Goal: Transaction & Acquisition: Purchase product/service

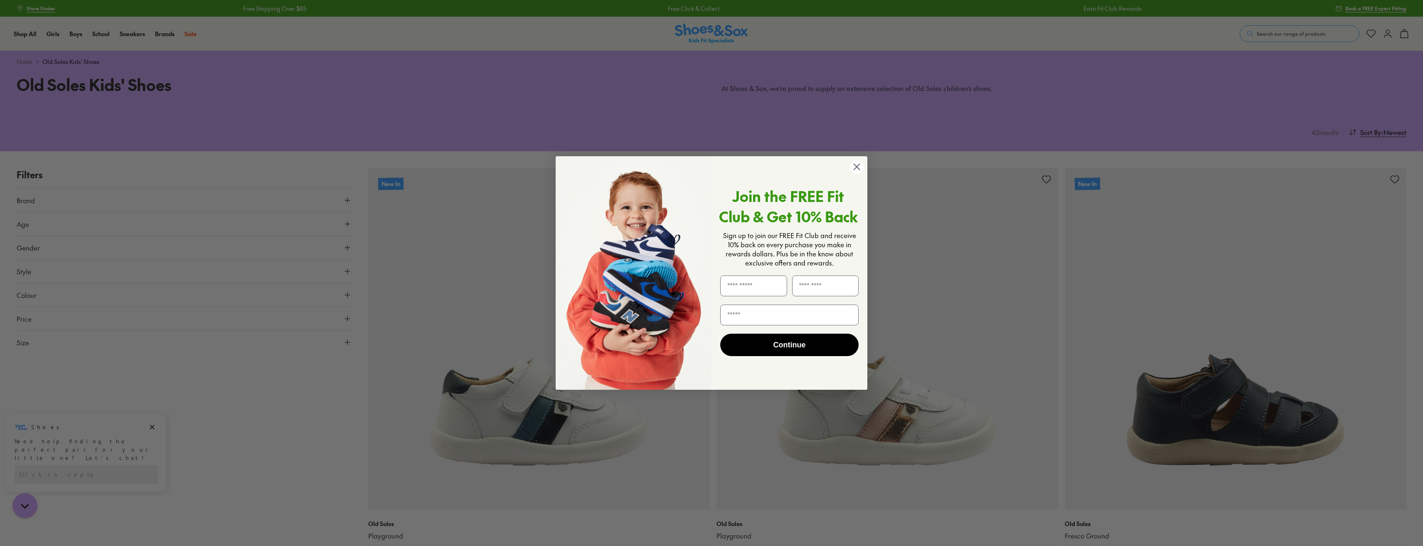
click at [860, 166] on circle "Close dialog" at bounding box center [857, 167] width 14 height 14
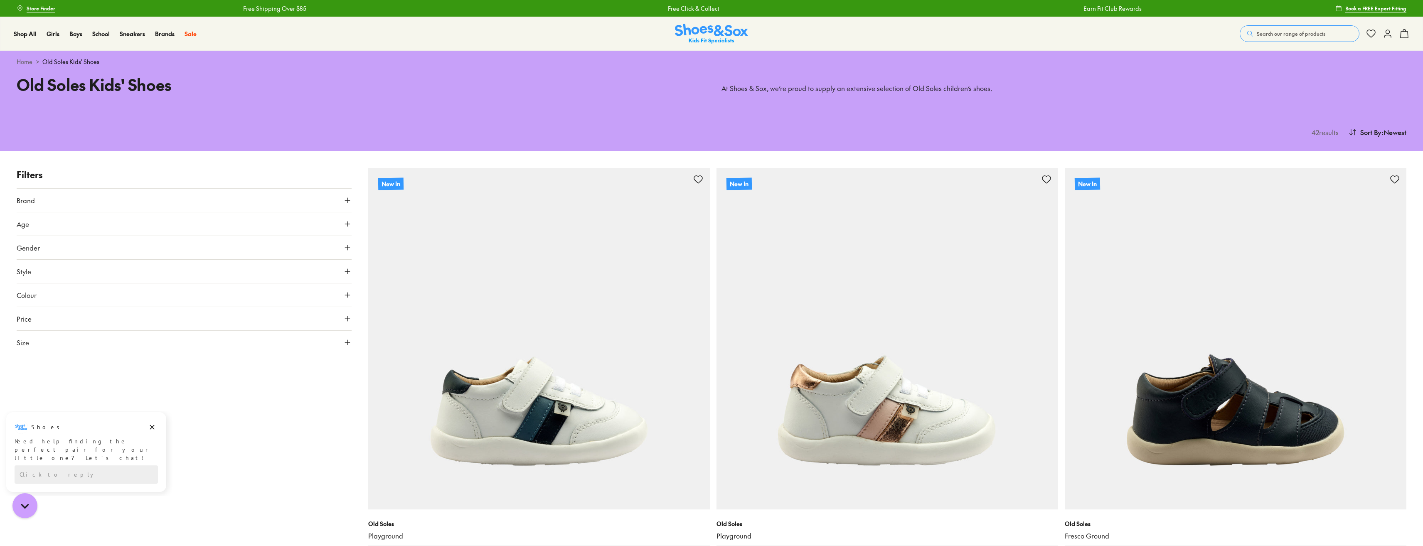
click at [350, 224] on icon at bounding box center [347, 224] width 8 height 8
click at [202, 244] on label "Infant/Toddler" at bounding box center [213, 244] width 39 height 9
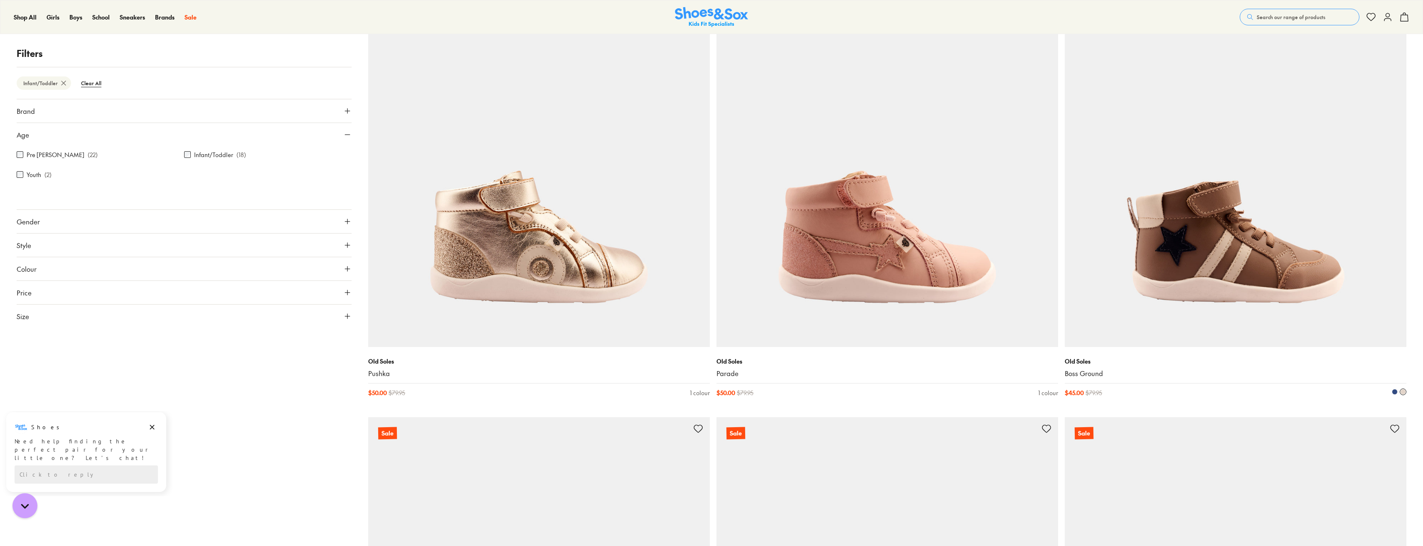
scroll to position [1190, 0]
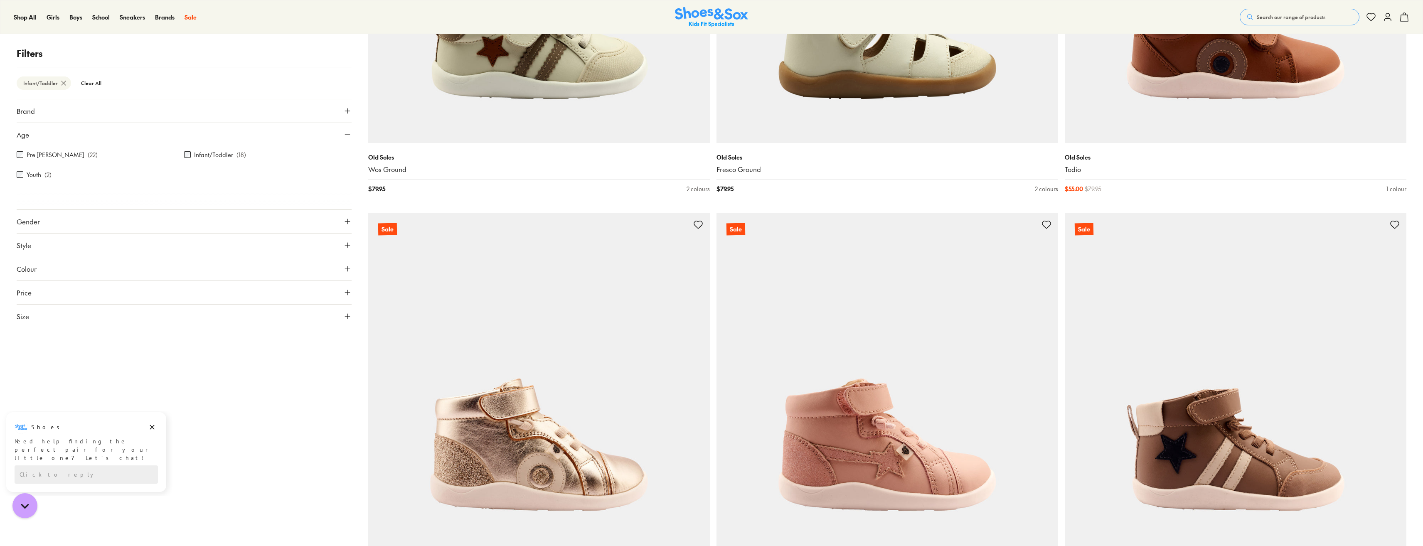
click at [206, 153] on label "Infant/Toddler" at bounding box center [213, 154] width 39 height 9
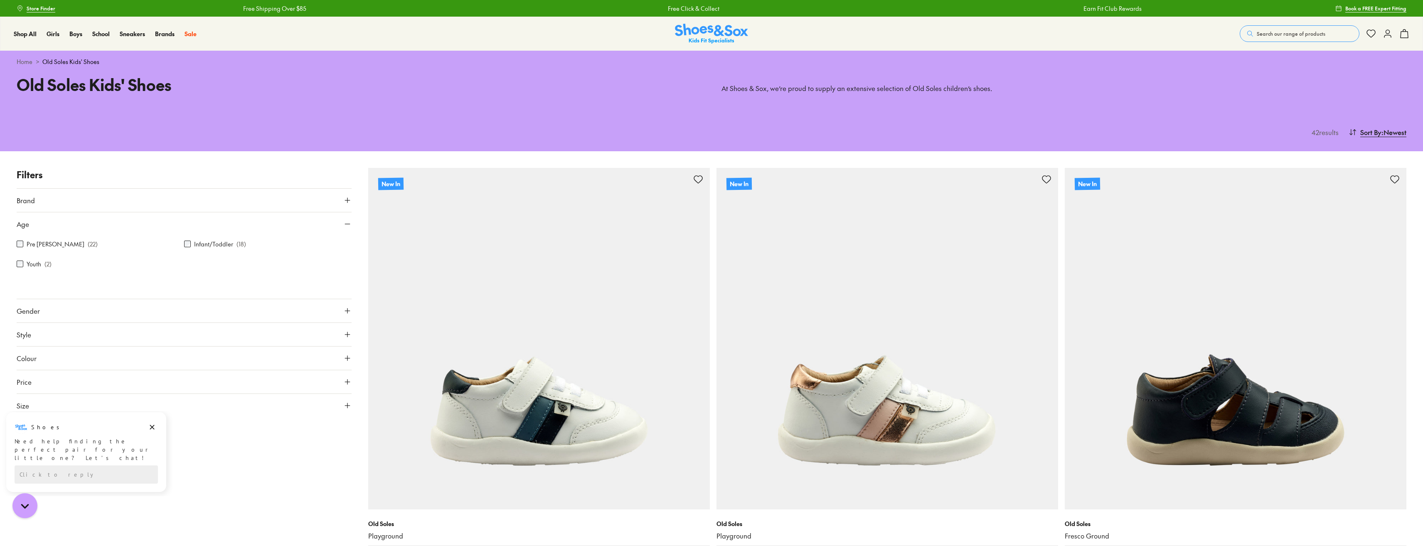
click at [88, 246] on p "( 22 )" at bounding box center [93, 244] width 10 height 9
click at [23, 240] on div "Pre Walker ( 22 )" at bounding box center [100, 244] width 167 height 10
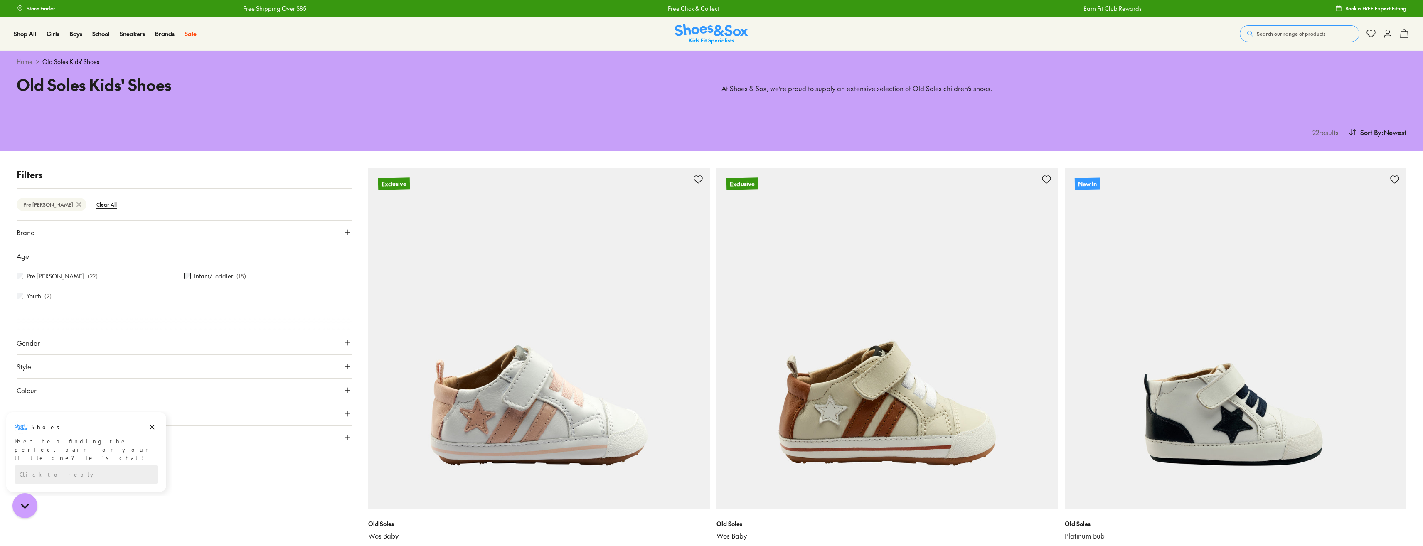
click at [25, 63] on link "Home" at bounding box center [25, 61] width 16 height 9
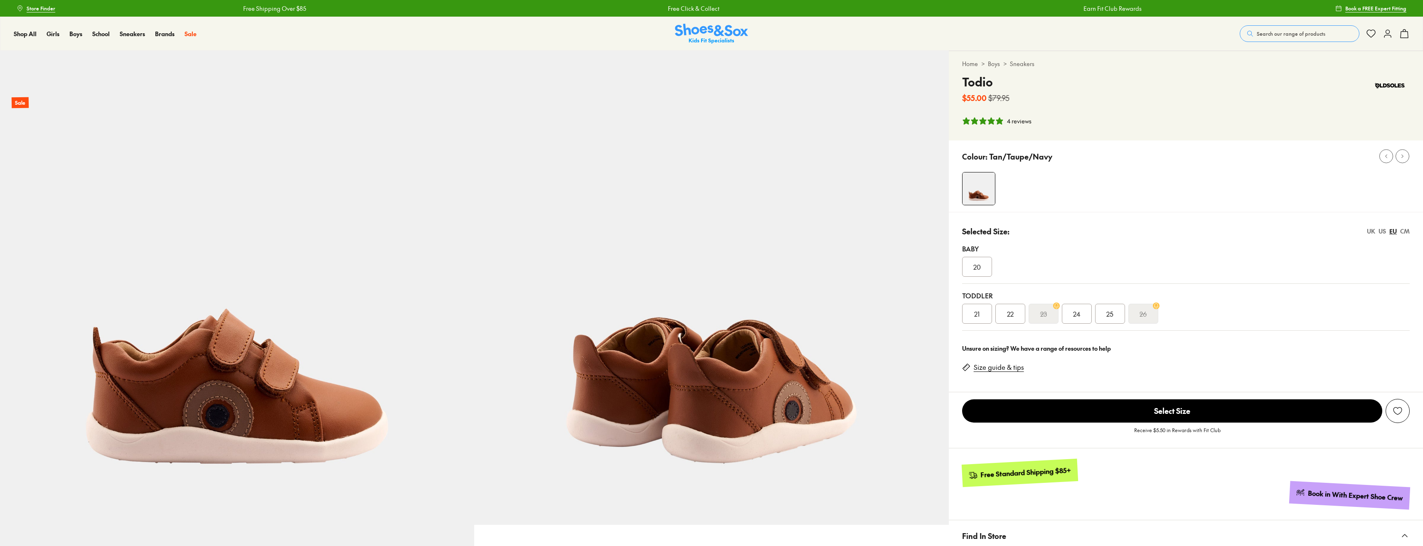
select select "*"
click at [1011, 313] on span "22" at bounding box center [1010, 314] width 7 height 10
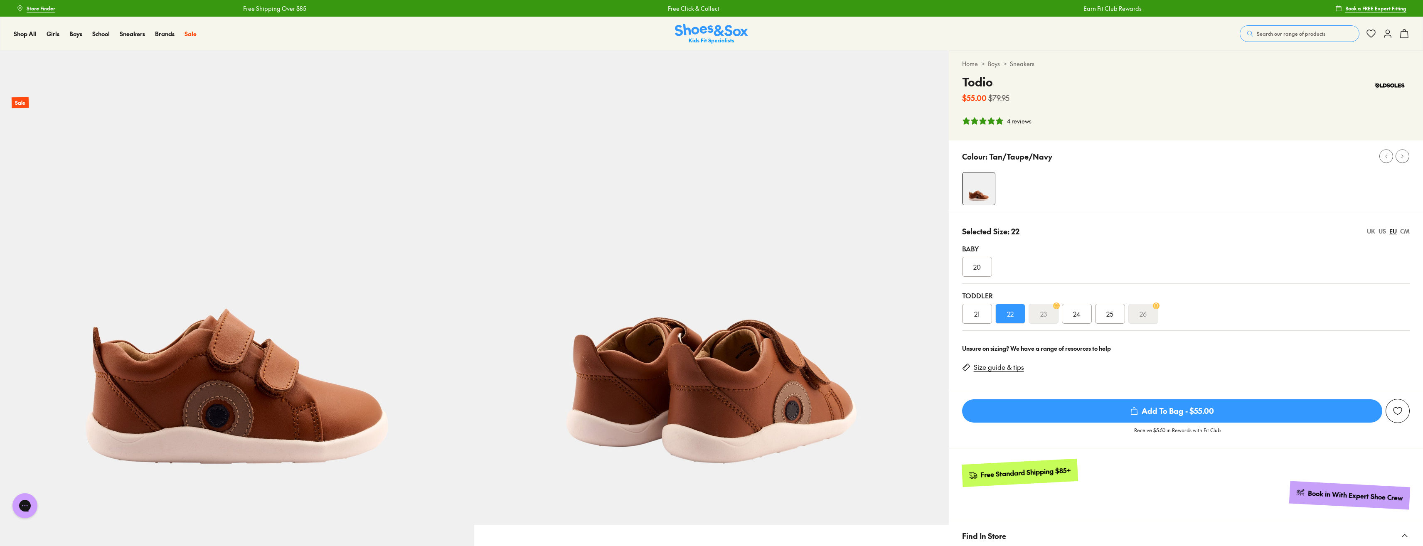
click at [972, 315] on div "21" at bounding box center [977, 314] width 30 height 20
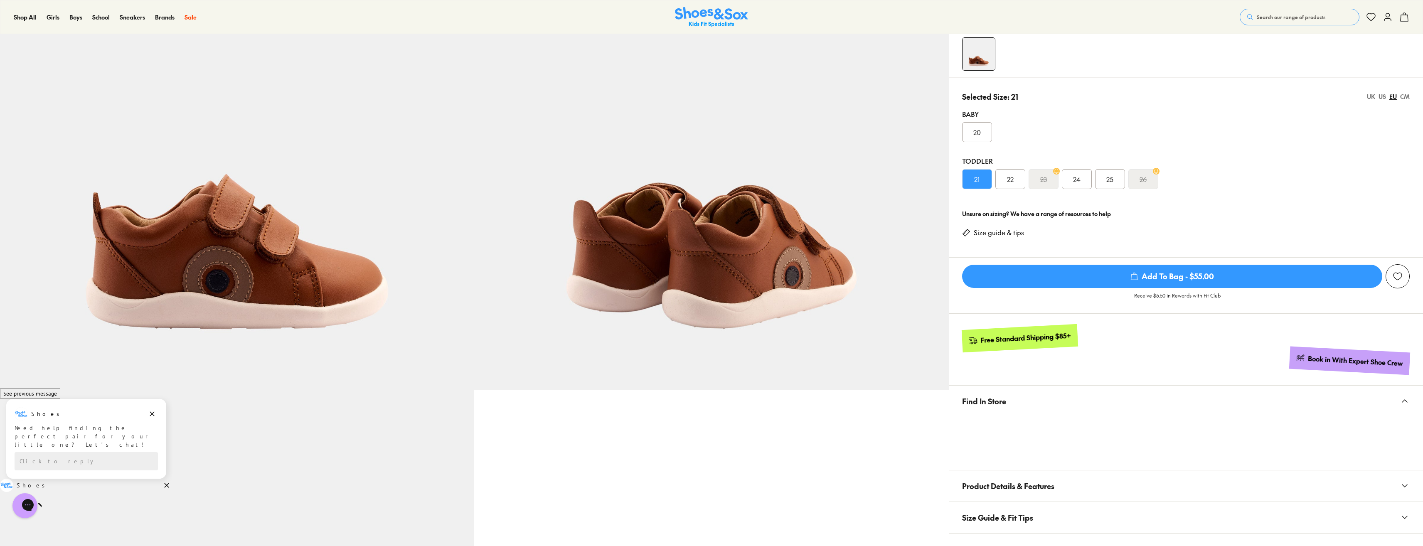
scroll to position [42, 0]
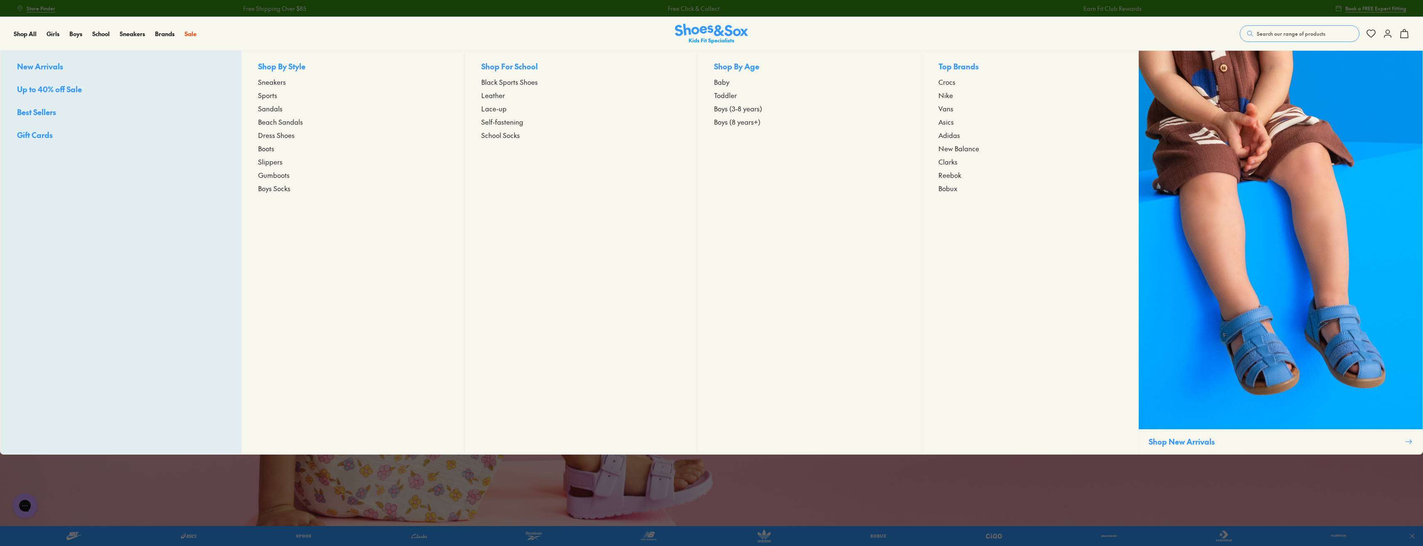
click at [725, 95] on span "Toddler" at bounding box center [725, 95] width 23 height 10
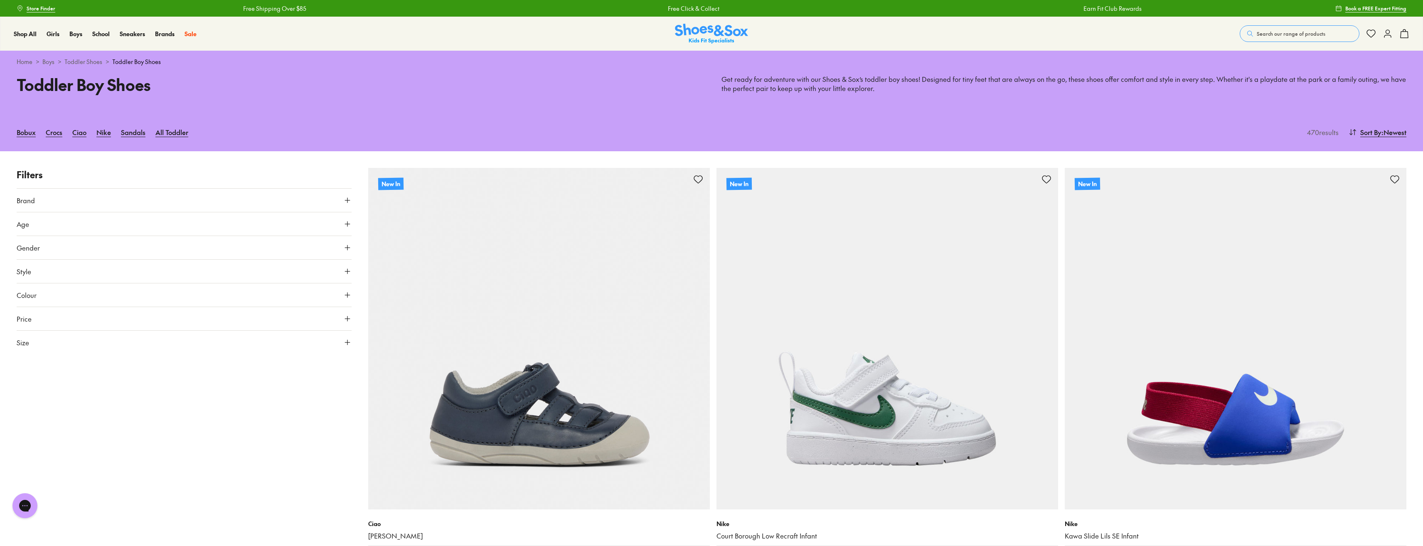
click at [349, 342] on icon at bounding box center [347, 342] width 8 height 8
click at [64, 414] on button "20" at bounding box center [60, 413] width 27 height 20
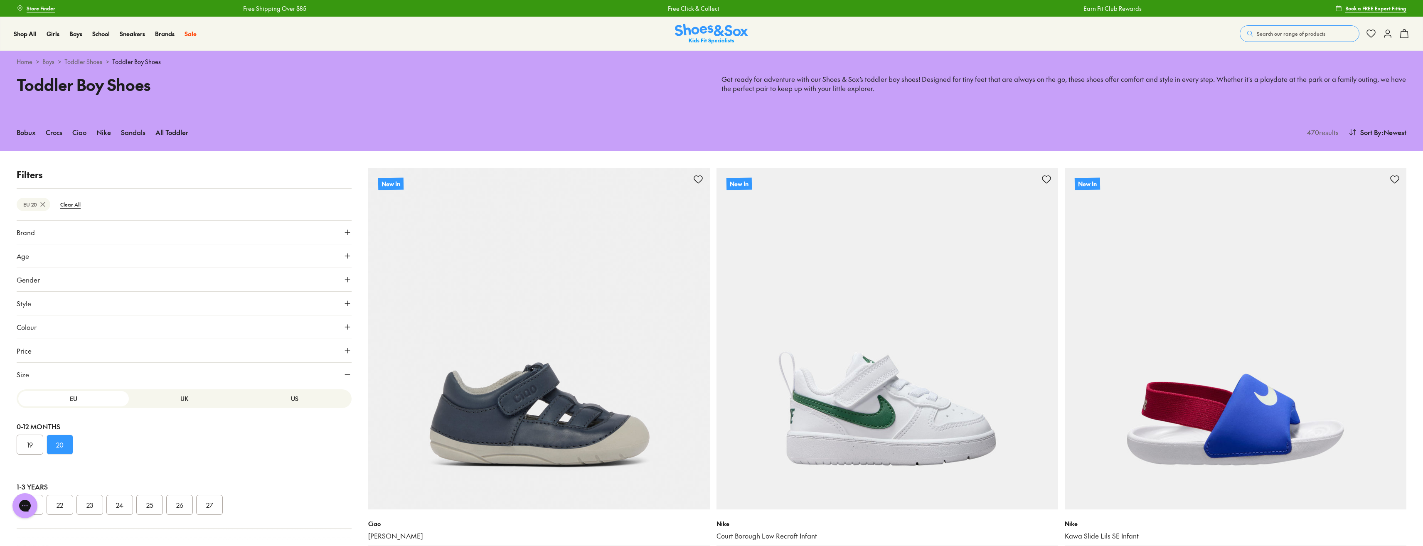
scroll to position [110, 0]
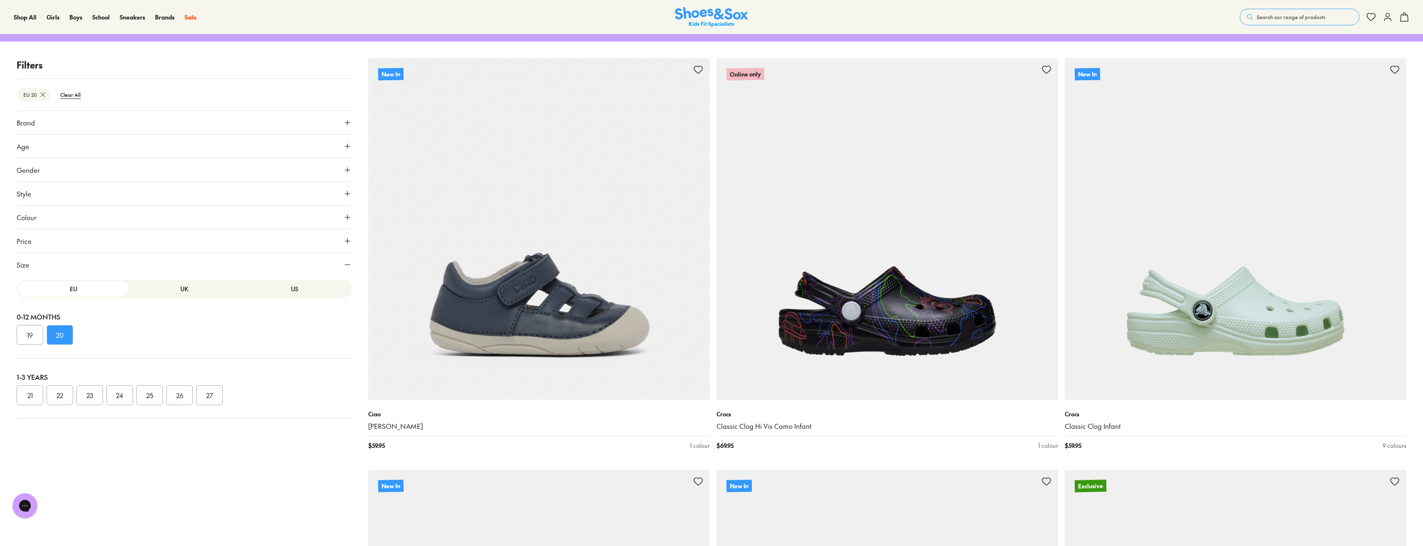
click at [32, 395] on button "21" at bounding box center [30, 395] width 27 height 20
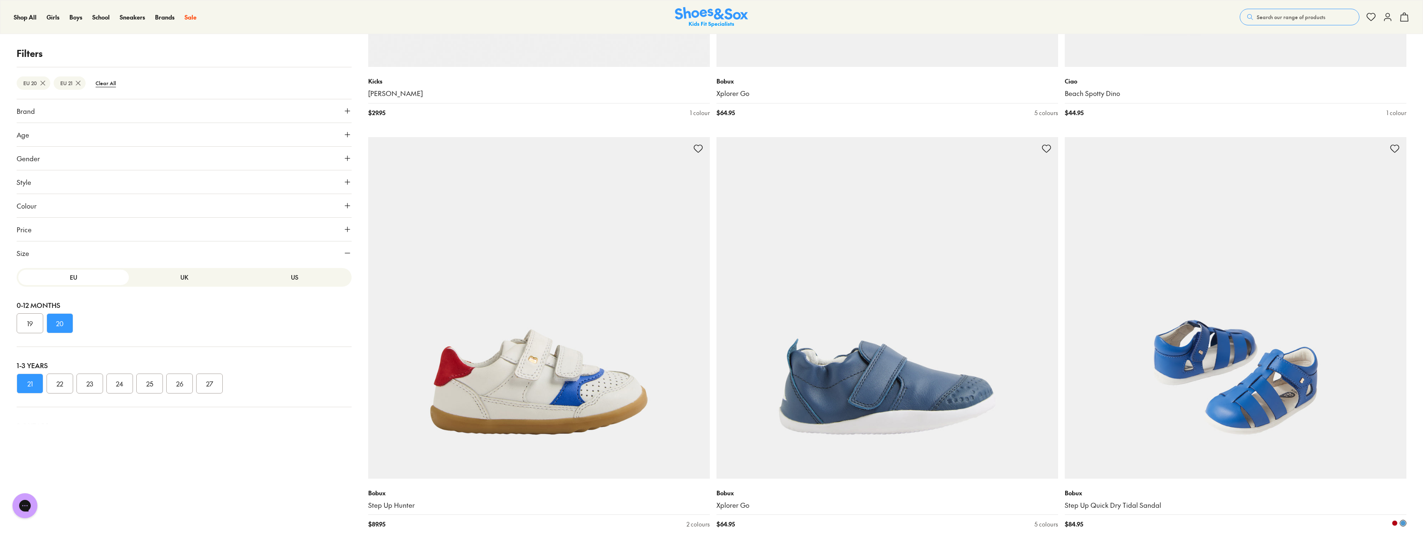
scroll to position [2660, 0]
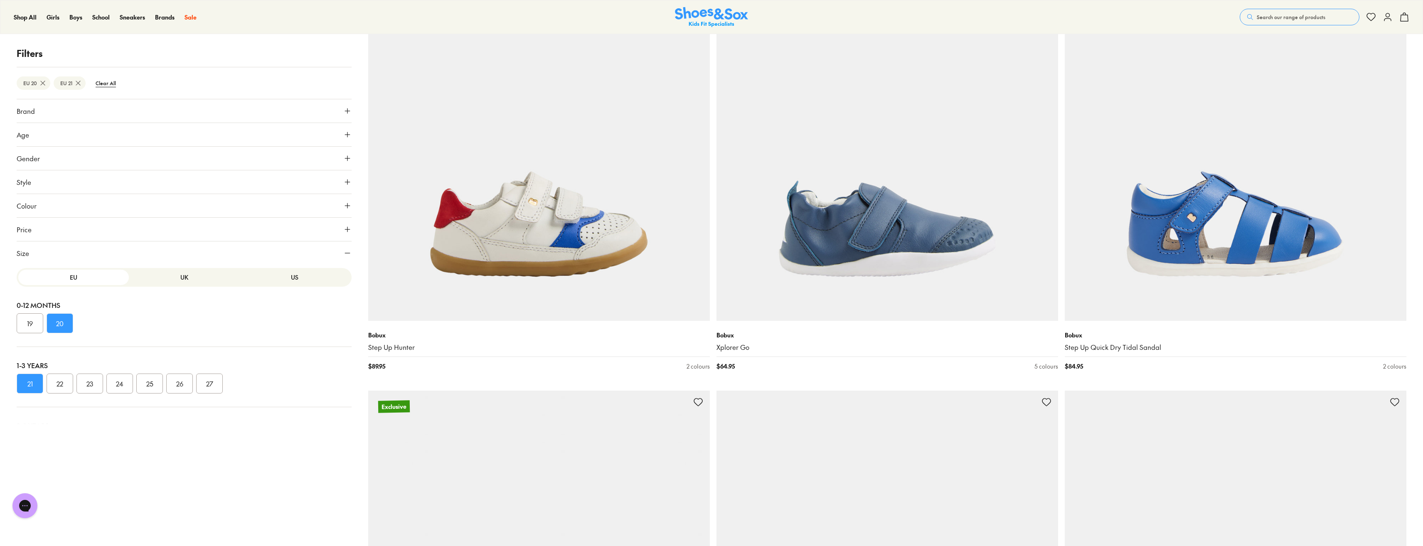
click at [66, 320] on button "20" at bounding box center [60, 323] width 27 height 20
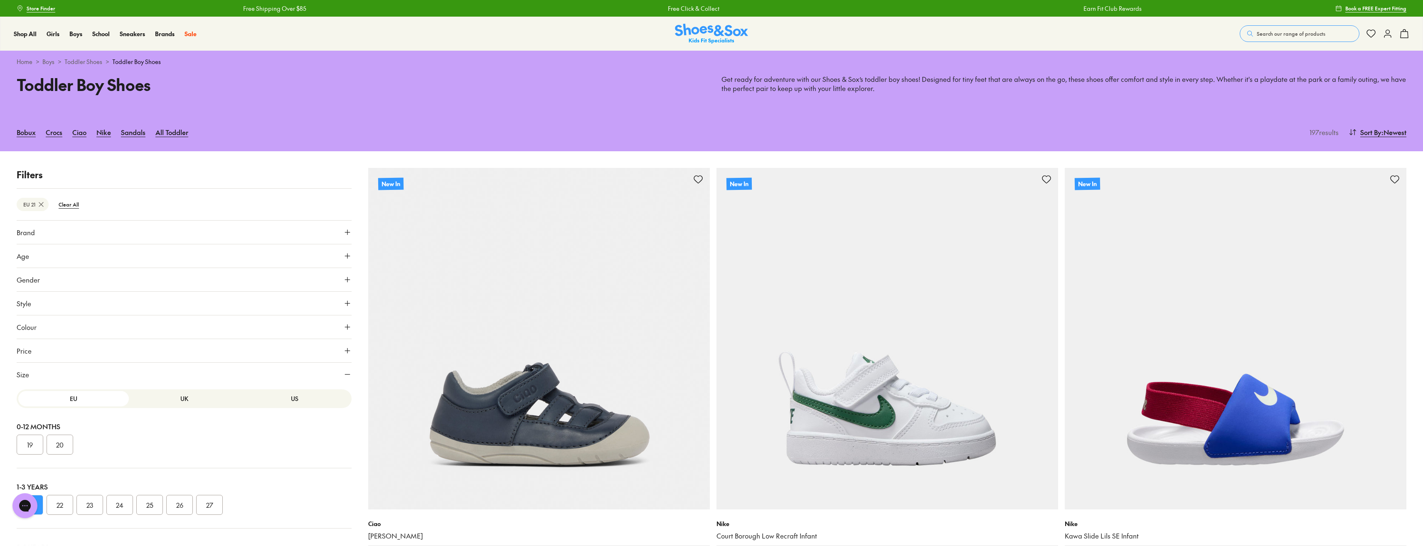
click at [179, 355] on button "Price" at bounding box center [184, 350] width 335 height 23
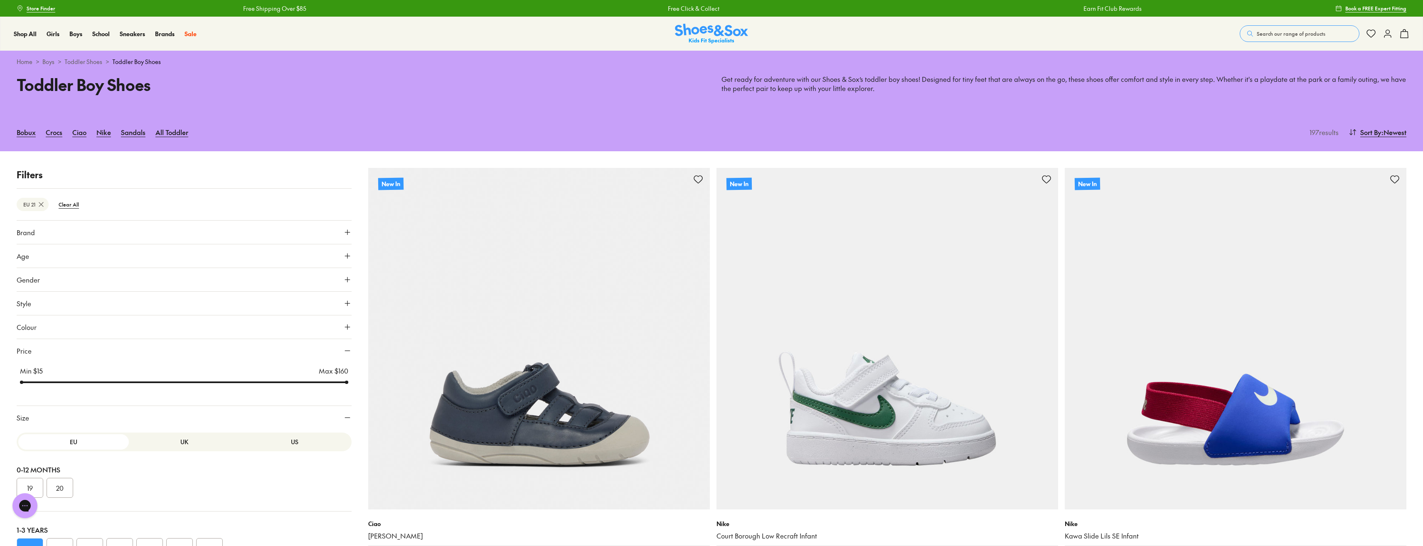
scroll to position [69, 0]
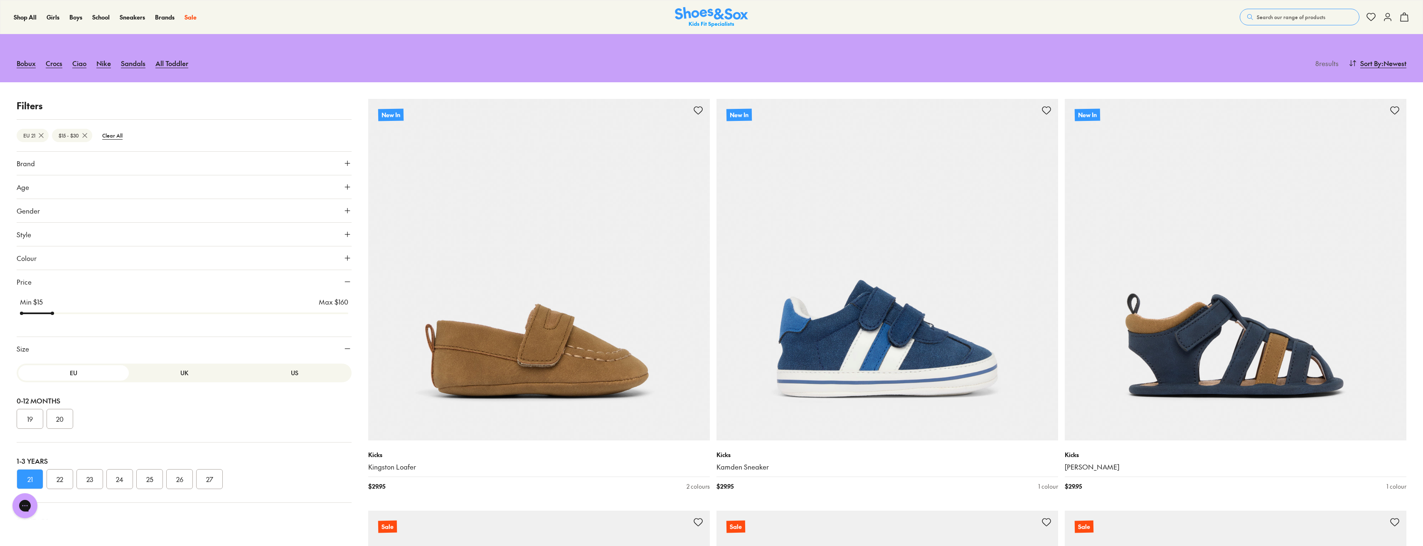
drag, startPoint x: 347, startPoint y: 384, endPoint x: 54, endPoint y: 315, distance: 301.2
click at [54, 315] on input "range" at bounding box center [184, 313] width 328 height 3
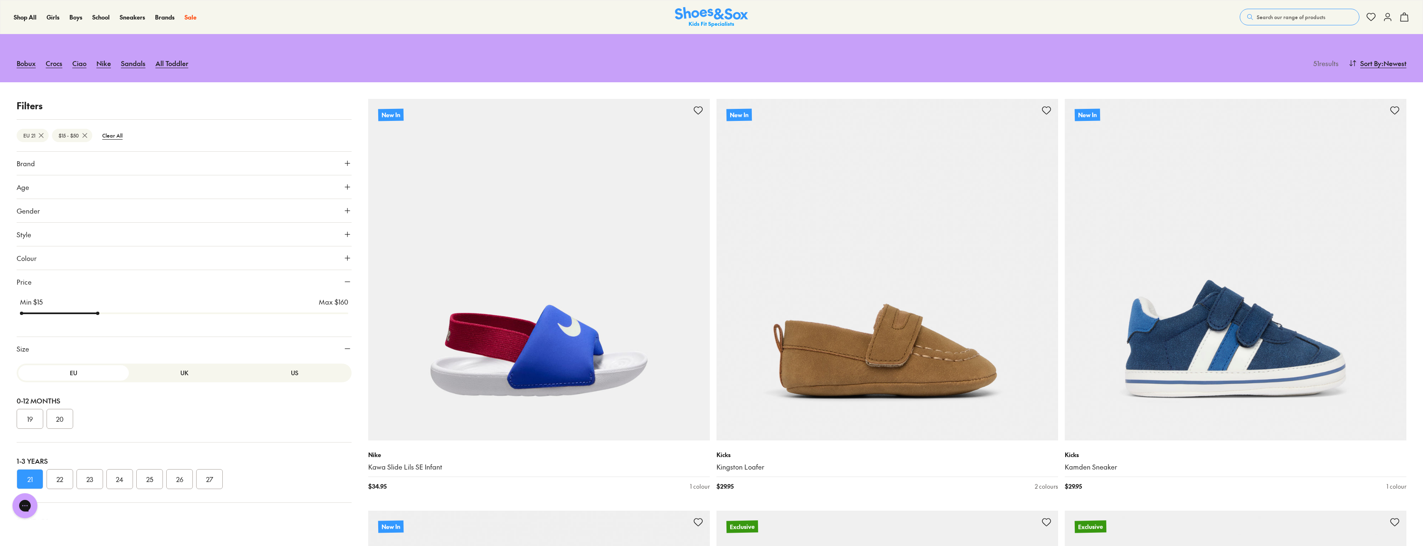
drag, startPoint x: 54, startPoint y: 316, endPoint x: 101, endPoint y: 332, distance: 50.1
type input "**"
click at [101, 315] on input "range" at bounding box center [184, 313] width 328 height 3
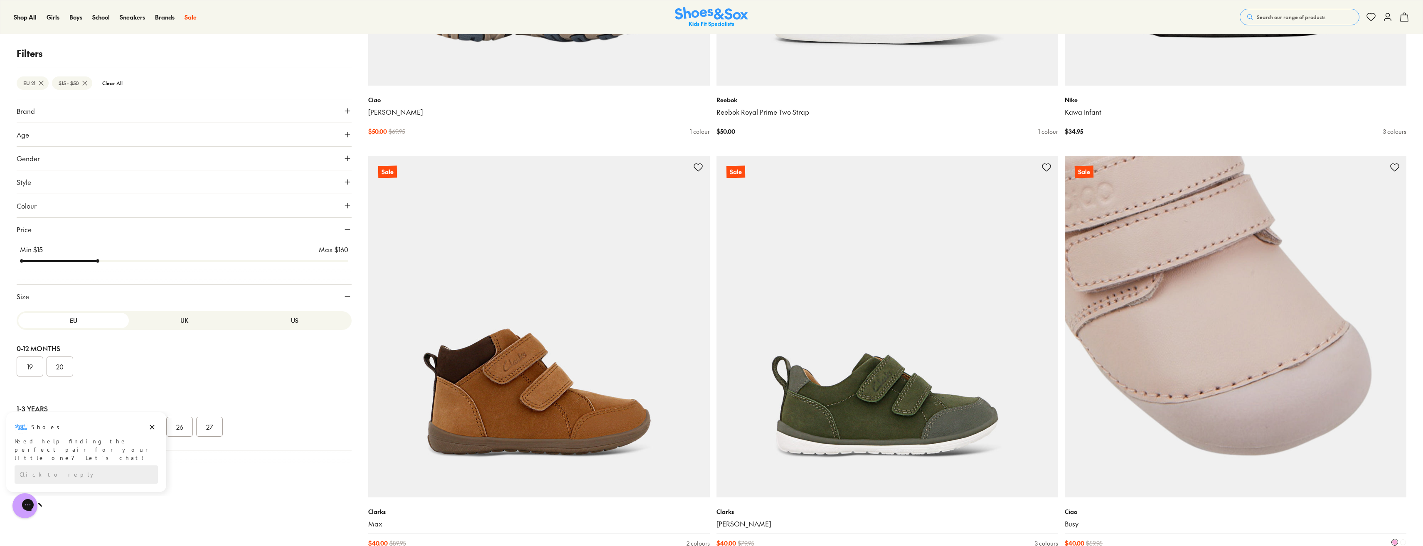
scroll to position [3851, 0]
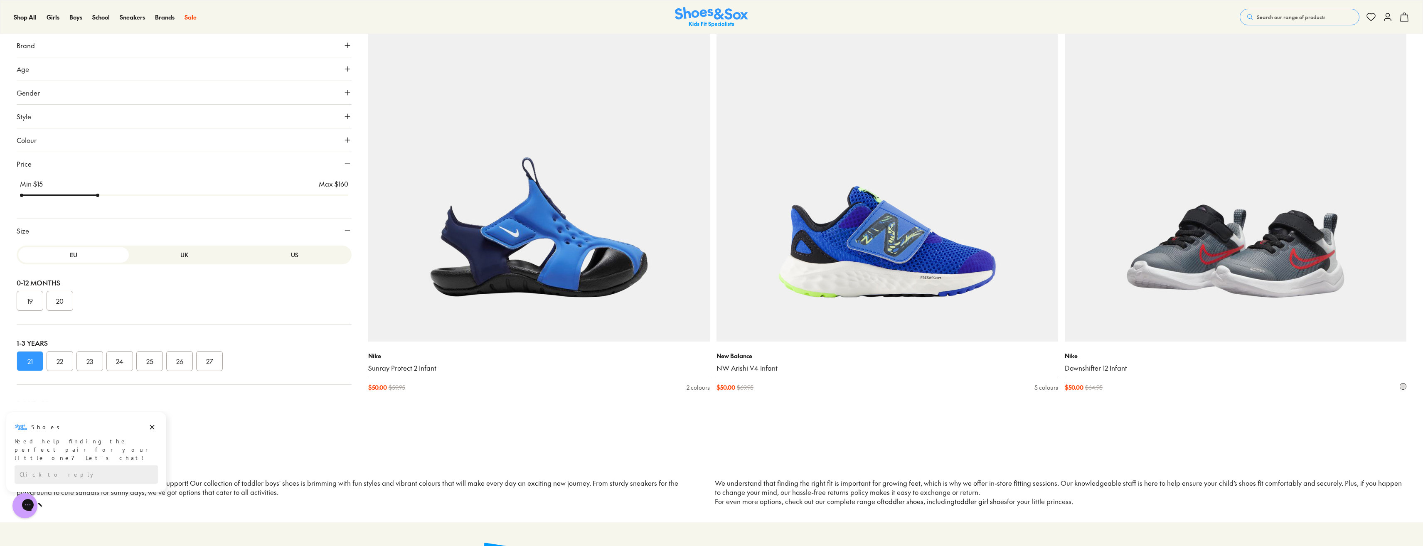
scroll to position [6968, 0]
